Goal: Check status: Check status

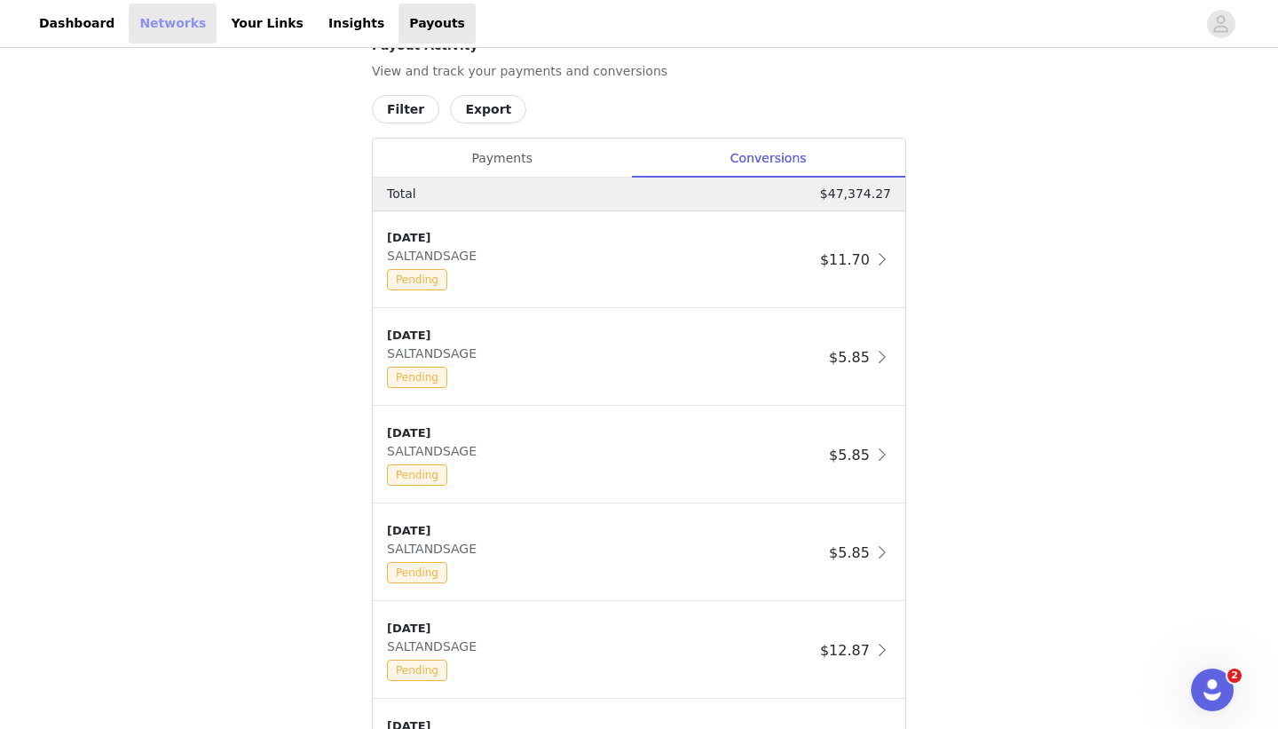
scroll to position [948, 0]
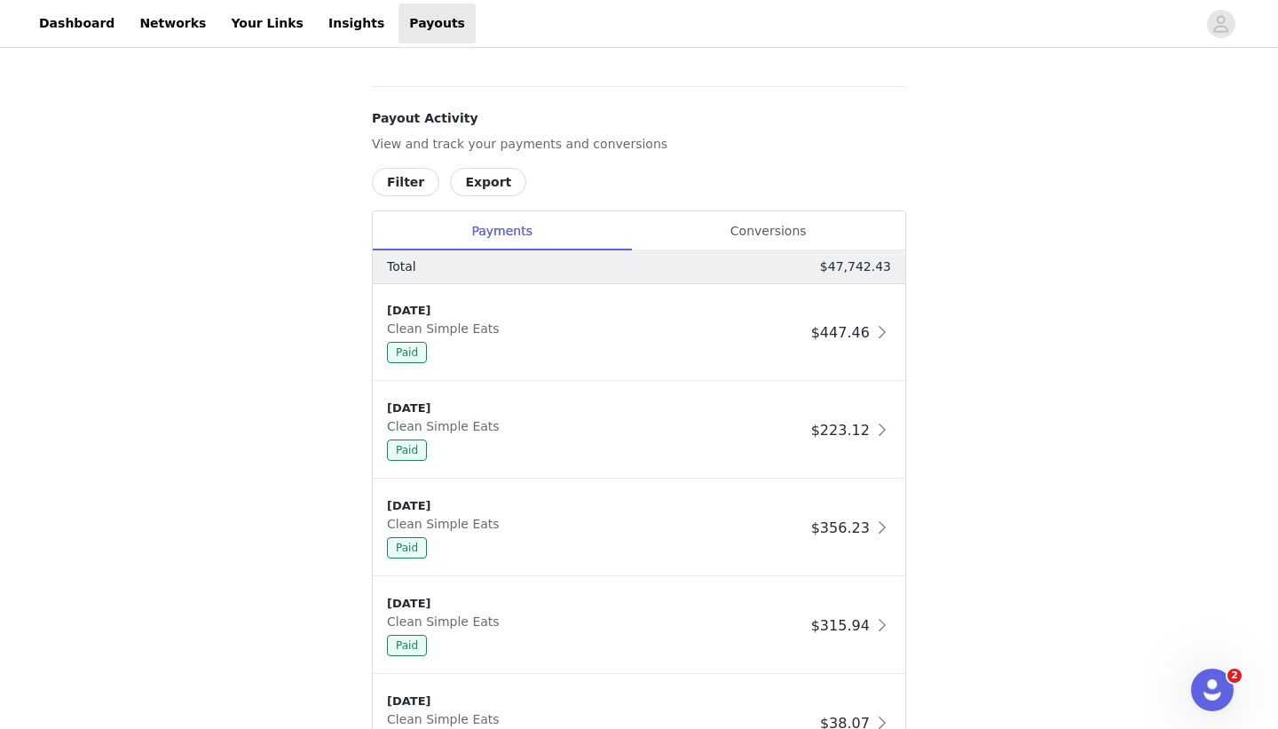
scroll to position [880, 0]
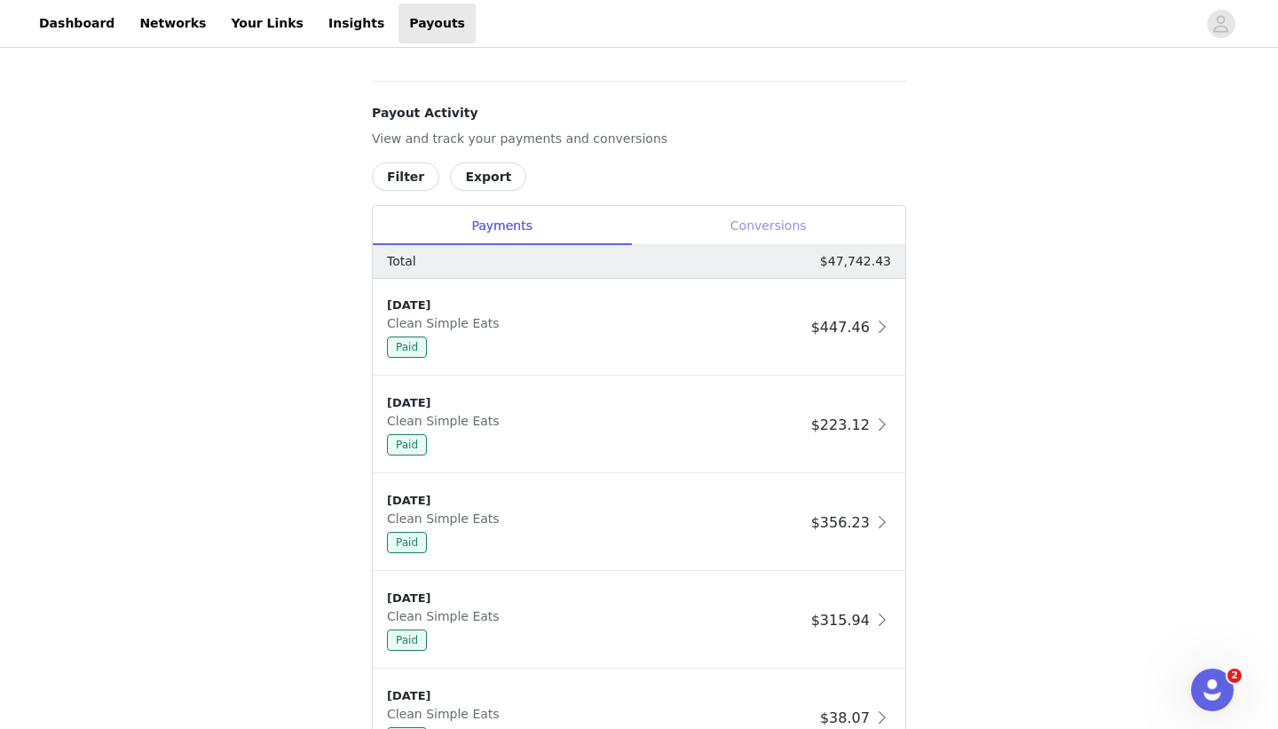
click at [741, 231] on div "Conversions" at bounding box center [768, 226] width 274 height 40
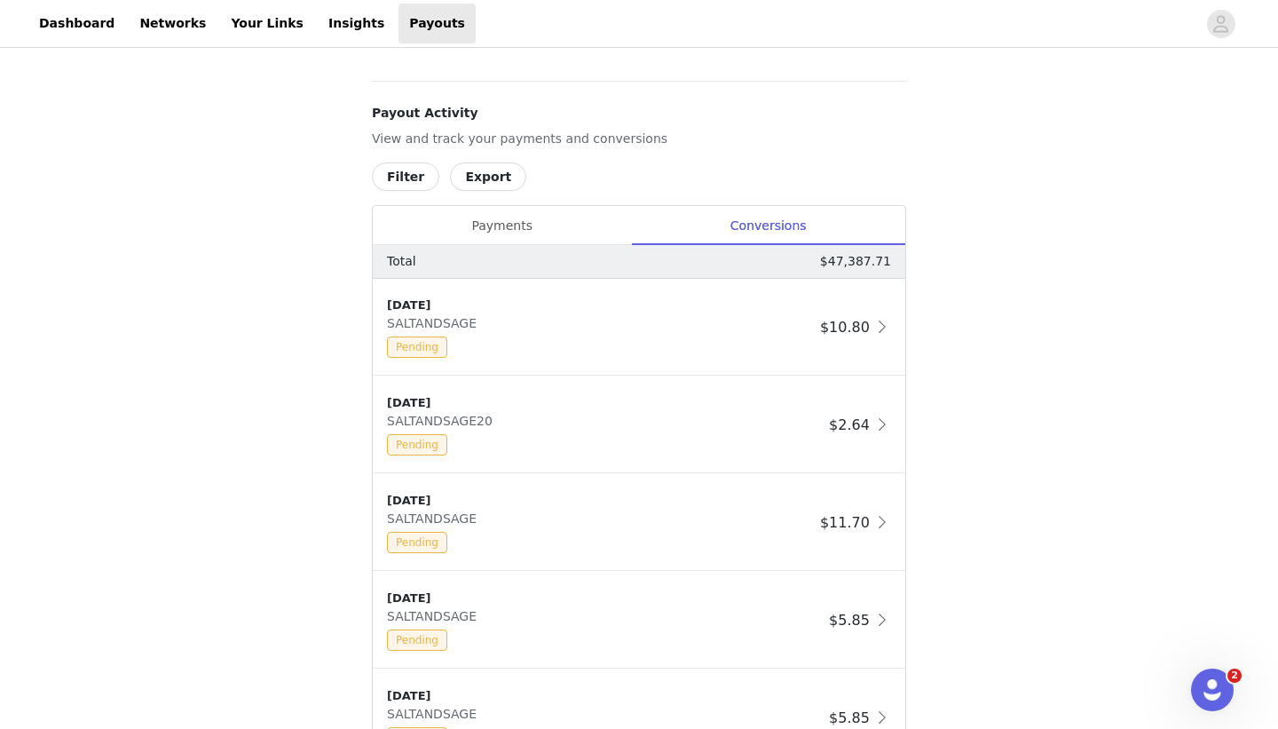
click at [395, 182] on button "Filter" at bounding box center [405, 176] width 67 height 28
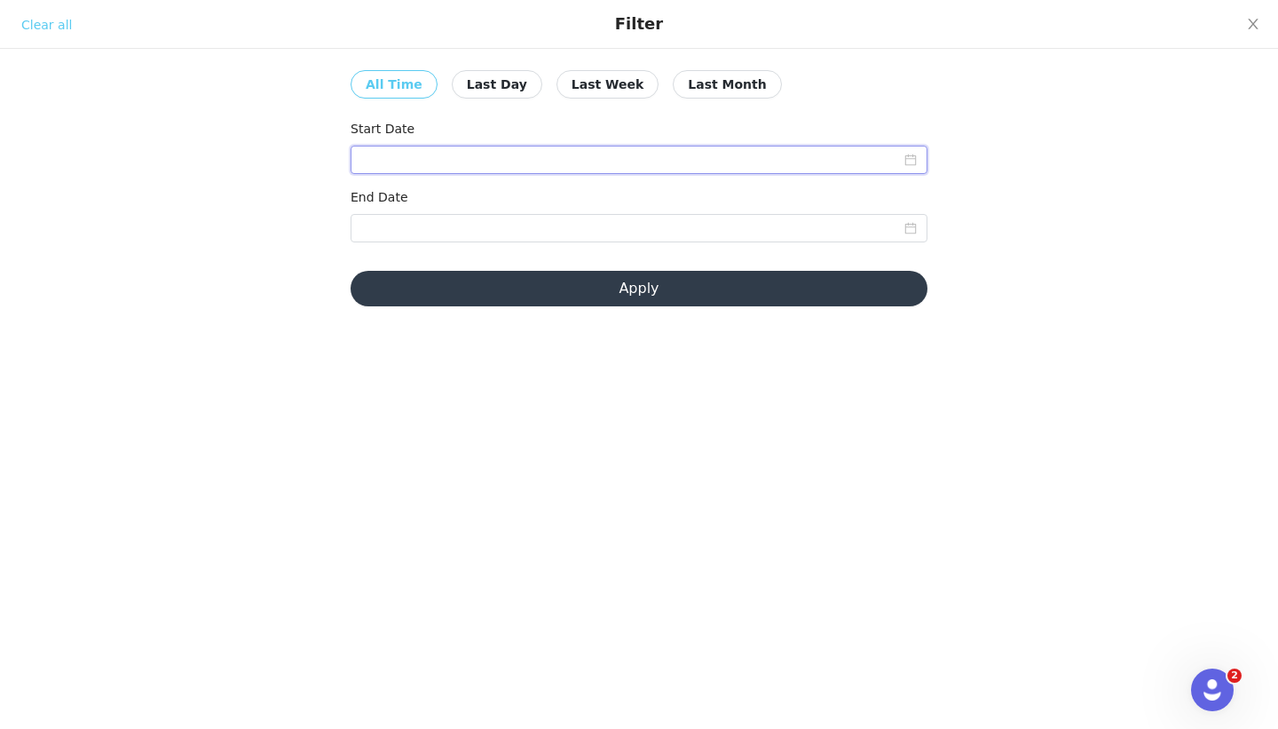
click at [397, 161] on input at bounding box center [639, 160] width 577 height 28
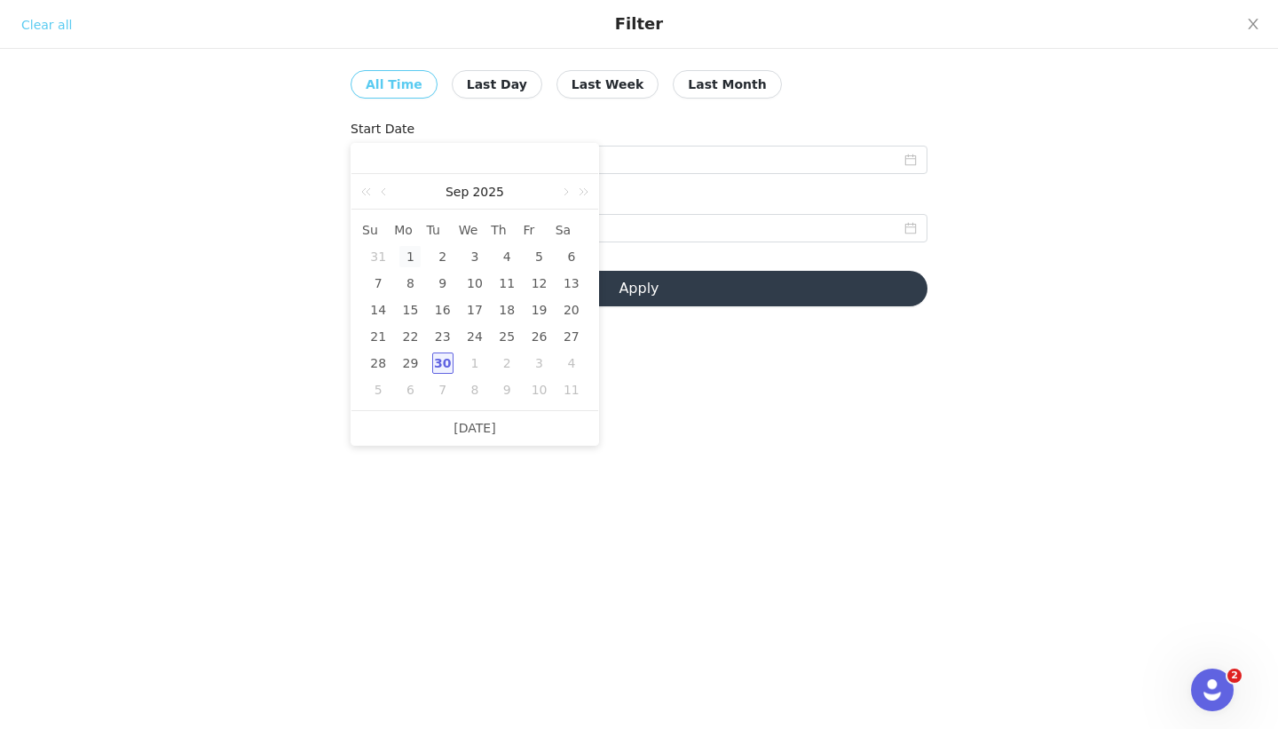
click at [413, 250] on div "1" at bounding box center [409, 256] width 21 height 21
type input "[DATE]"
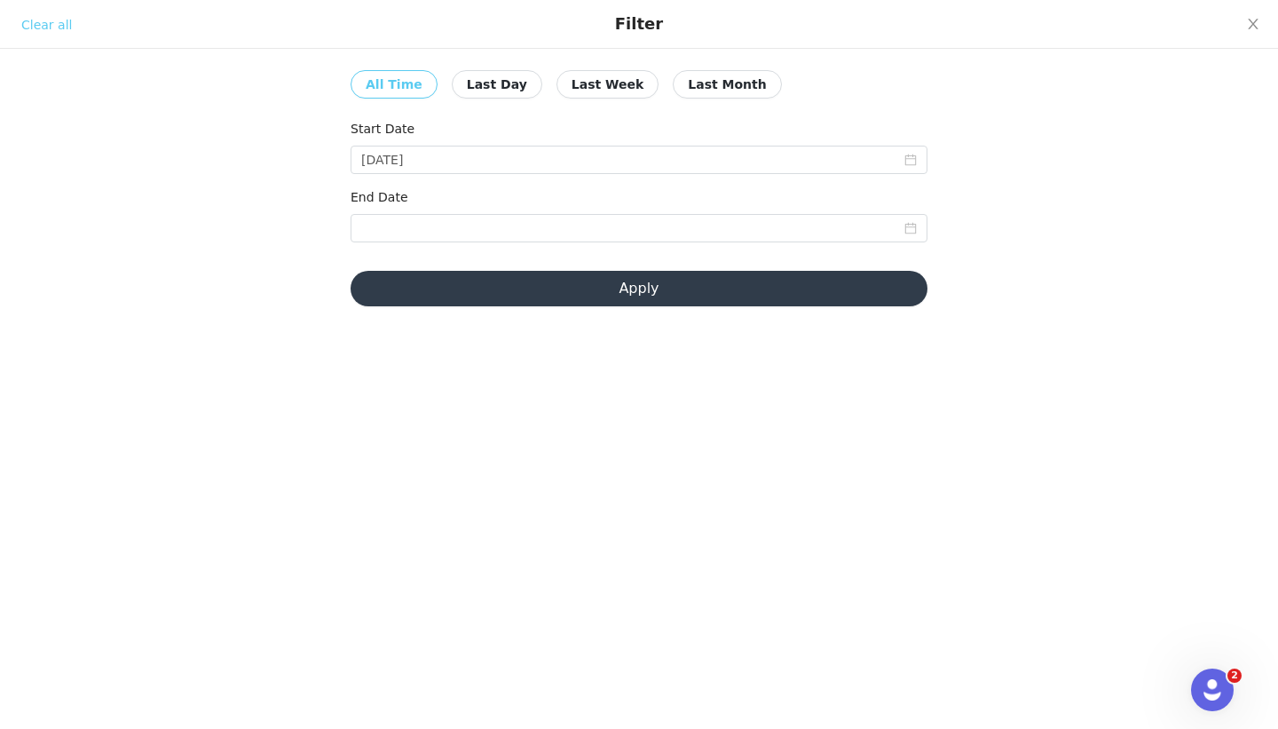
click at [413, 242] on div "End Date" at bounding box center [639, 218] width 577 height 61
click at [406, 237] on input at bounding box center [639, 228] width 577 height 28
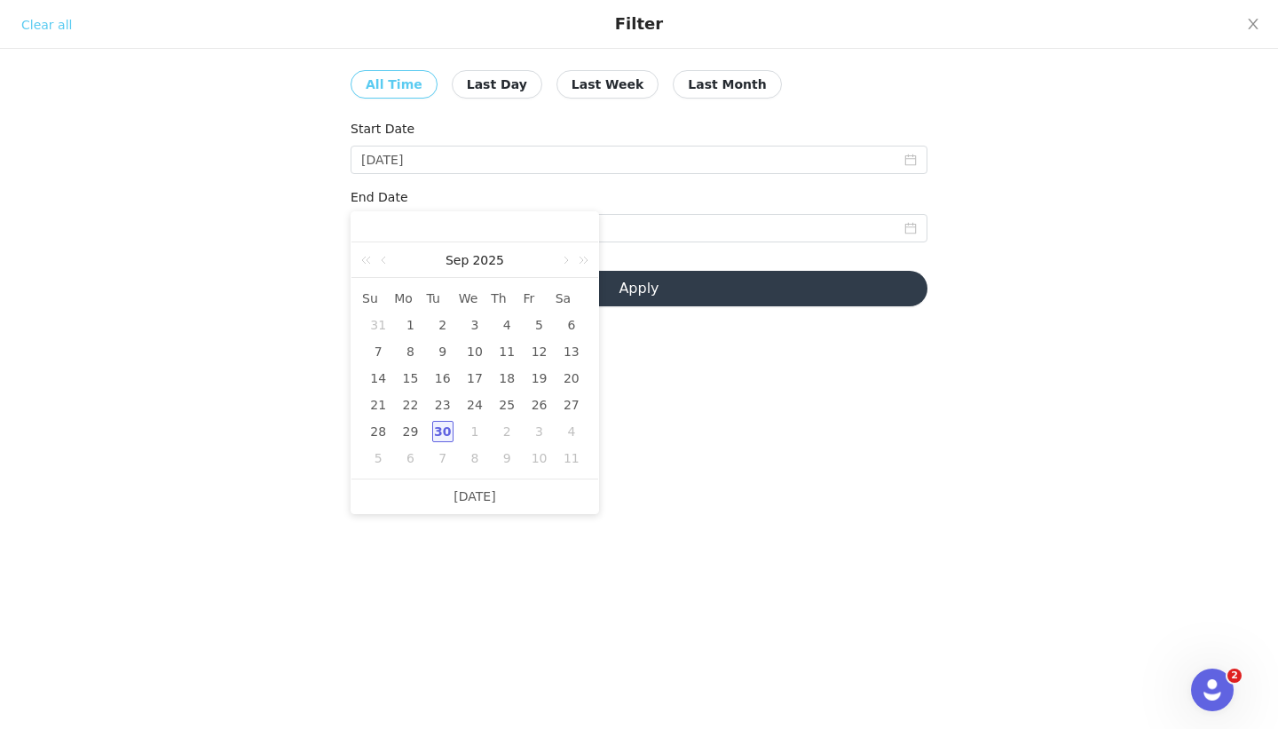
click at [439, 436] on div "30" at bounding box center [442, 431] width 21 height 21
type input "[DATE]"
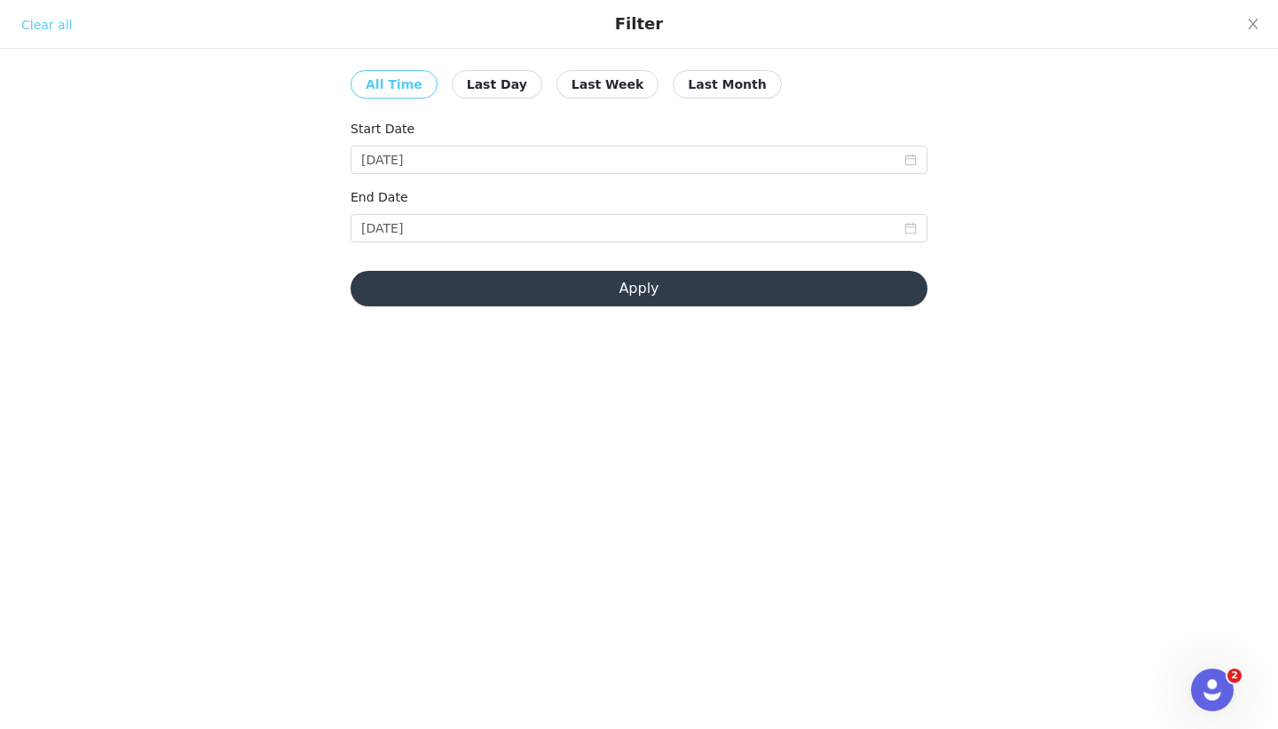
click at [448, 290] on button "Apply" at bounding box center [639, 288] width 577 height 35
